Goal: Find specific page/section: Locate item on page

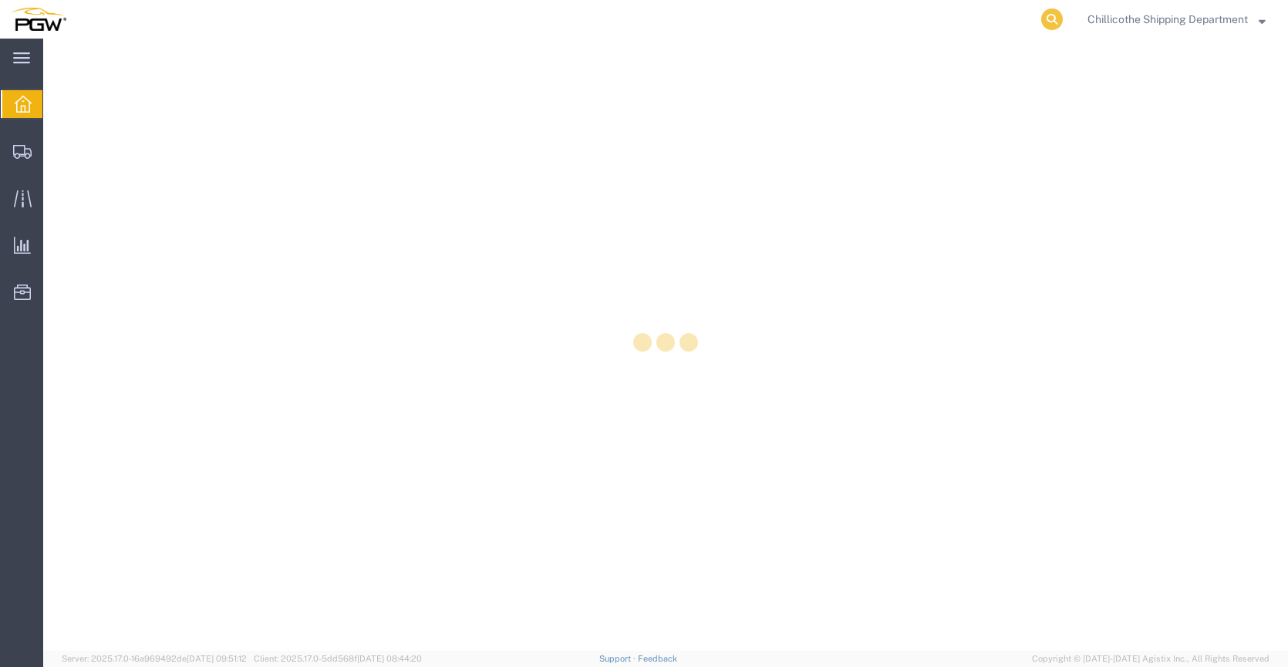
click at [1051, 23] on icon at bounding box center [1052, 19] width 22 height 22
paste input "666700"
type input "666700"
click at [1054, 16] on icon at bounding box center [1052, 19] width 22 height 22
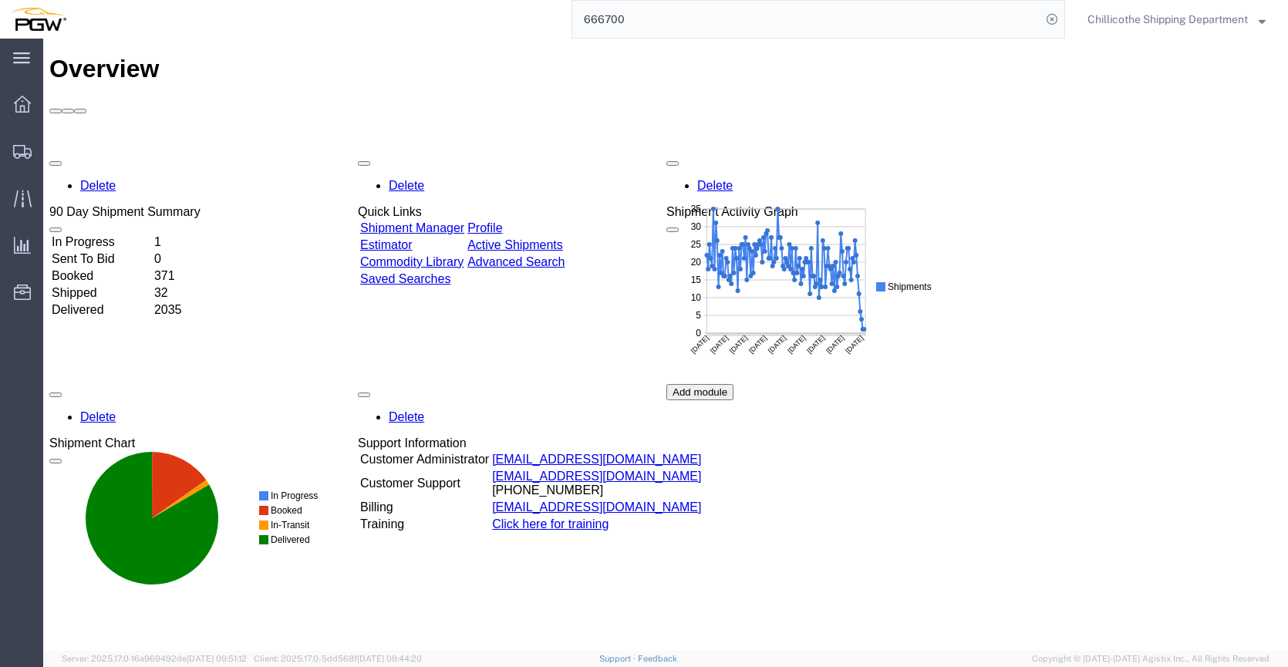
click at [971, 19] on input "666700" at bounding box center [806, 19] width 469 height 37
click at [659, 31] on input "666700" at bounding box center [806, 19] width 469 height 37
click at [686, 25] on input "666700" at bounding box center [806, 19] width 469 height 37
click at [1053, 25] on icon at bounding box center [1052, 19] width 22 height 22
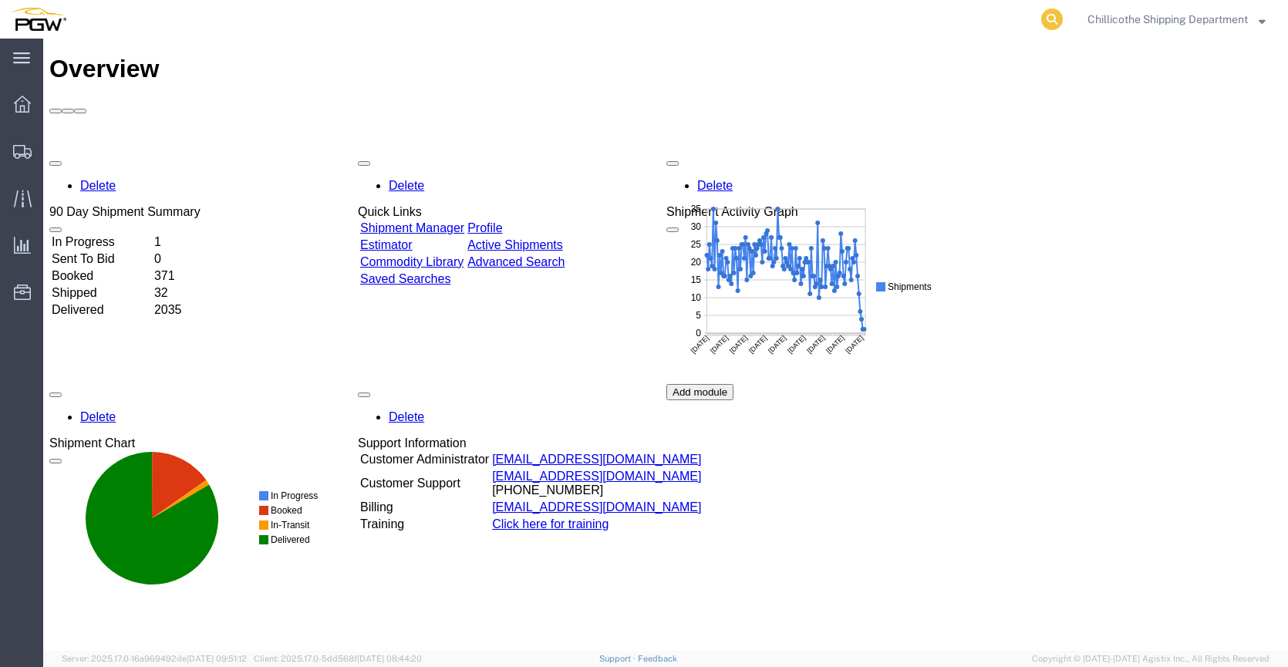
drag, startPoint x: 1027, startPoint y: 22, endPoint x: 1046, endPoint y: 20, distance: 19.3
click at [1046, 20] on icon at bounding box center [1052, 19] width 22 height 22
paste input "666700"
type input "666700"
click at [1055, 16] on icon at bounding box center [1052, 19] width 22 height 22
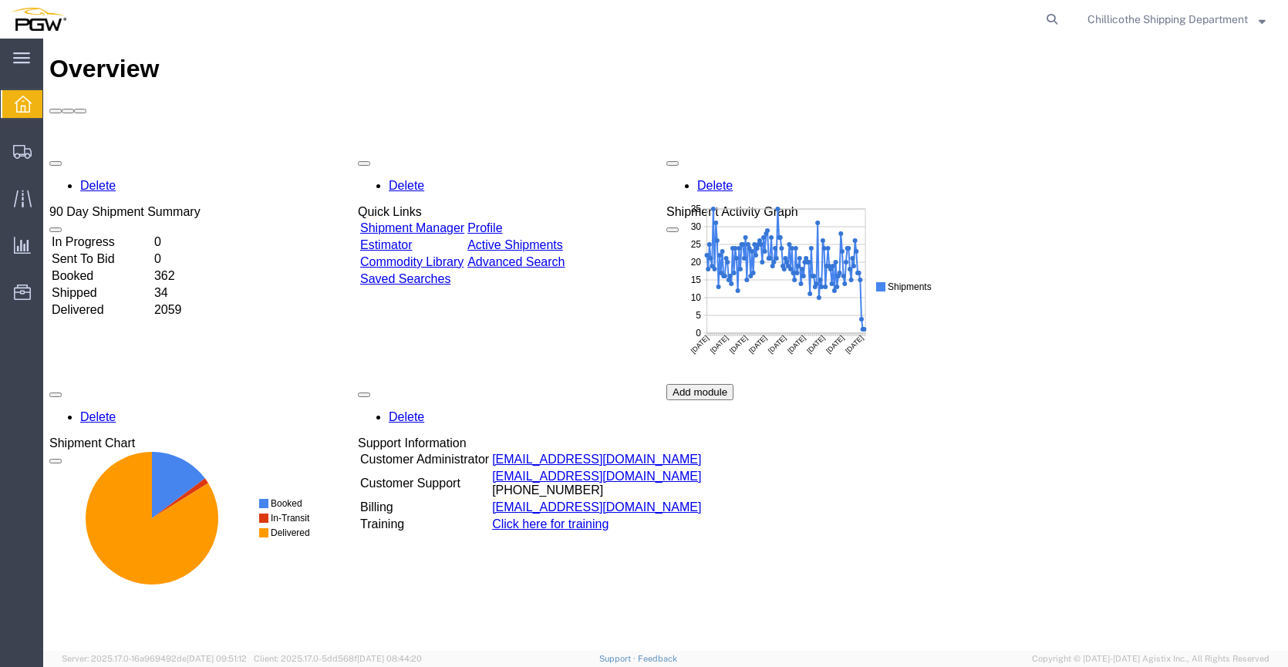
click at [1020, 37] on agx-global-search at bounding box center [819, 19] width 494 height 39
click at [1044, 19] on icon at bounding box center [1052, 19] width 22 height 22
paste input "666700"
type input "666700"
click at [1044, 22] on icon at bounding box center [1052, 19] width 22 height 22
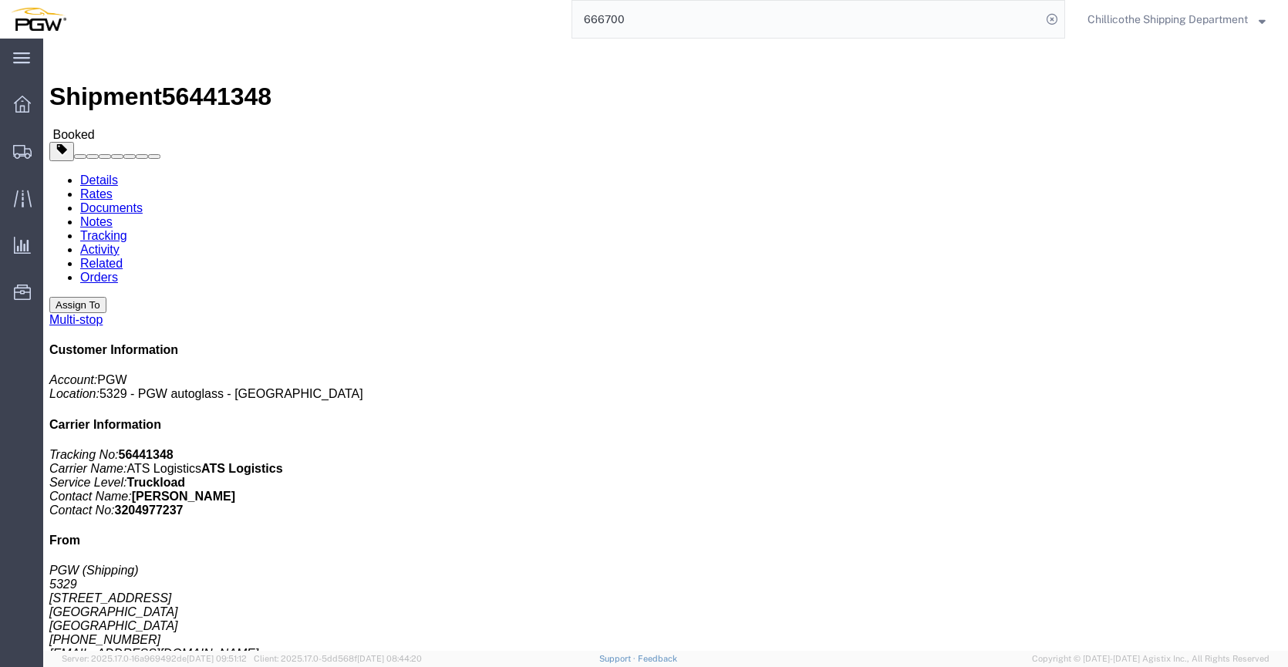
click link "Documents"
